Goal: Transaction & Acquisition: Purchase product/service

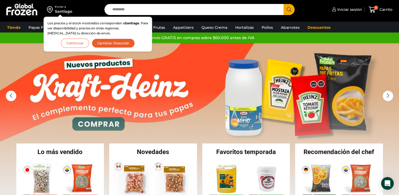
click at [80, 45] on button "Continuar" at bounding box center [75, 43] width 28 height 9
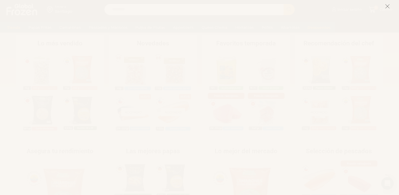
scroll to position [106, 0]
click at [388, 4] on icon at bounding box center [387, 6] width 5 height 5
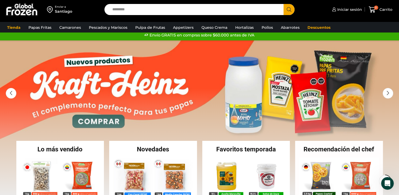
scroll to position [0, 0]
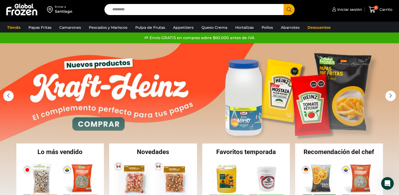
click at [101, 122] on link "1 / 2" at bounding box center [199, 122] width 399 height 158
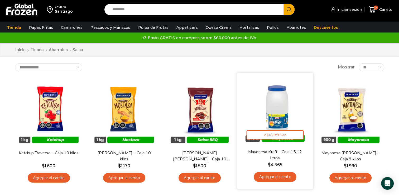
click at [281, 118] on img at bounding box center [275, 111] width 68 height 68
click at [276, 175] on link "Agregar al carrito" at bounding box center [275, 177] width 42 height 10
